Goal: Information Seeking & Learning: Learn about a topic

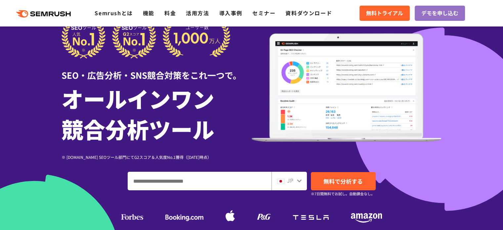
scroll to position [99, 0]
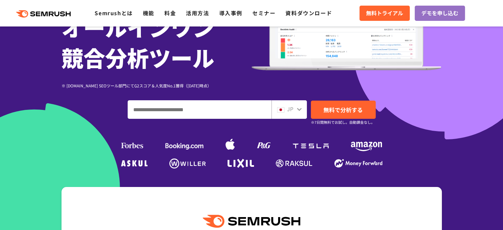
click at [294, 116] on div "JP" at bounding box center [288, 109] width 35 height 19
click at [295, 111] on div "JP" at bounding box center [287, 109] width 21 height 9
click at [297, 109] on icon at bounding box center [299, 108] width 5 height 5
click at [301, 111] on icon at bounding box center [299, 108] width 5 height 5
click at [299, 109] on icon at bounding box center [299, 108] width 5 height 5
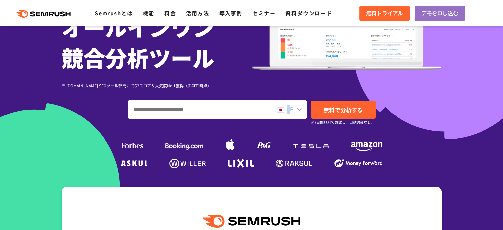
click at [288, 111] on span "JP" at bounding box center [290, 109] width 6 height 8
click at [235, 112] on input "ドメイン、キーワードまたはURLを入力してください" at bounding box center [199, 110] width 143 height 18
click at [358, 109] on span "無料で分析する" at bounding box center [342, 109] width 39 height 8
